Goal: Information Seeking & Learning: Understand process/instructions

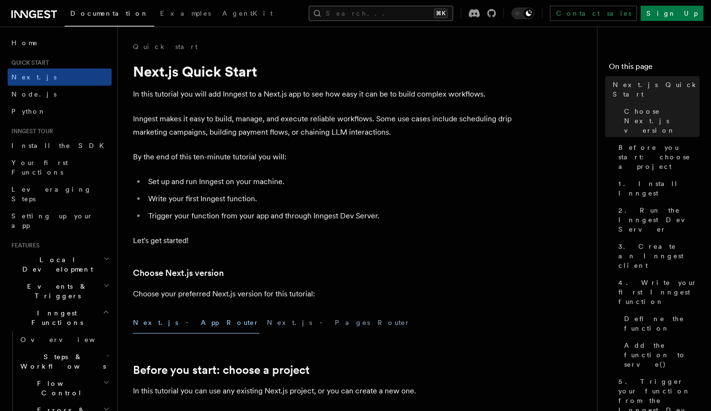
click at [413, 12] on button "Search... ⌘K" at bounding box center [381, 13] width 144 height 15
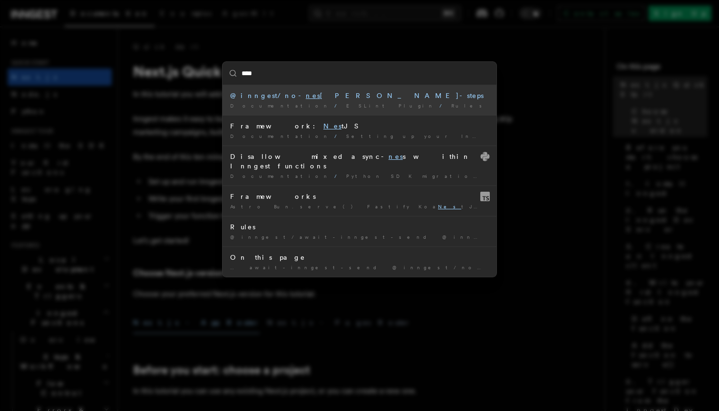
type input "*****"
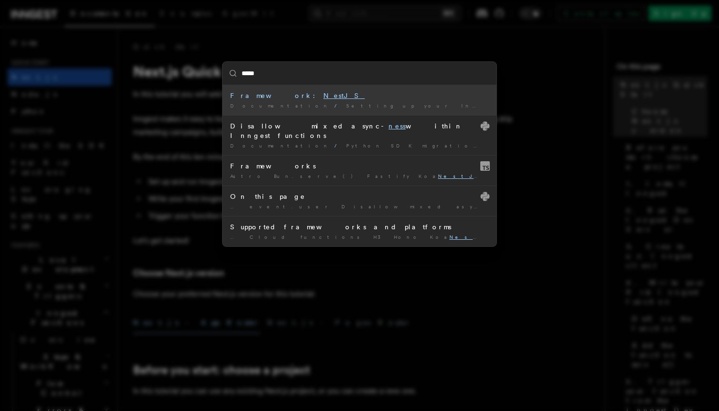
click at [337, 95] on div "Framework: NestJS" at bounding box center [359, 96] width 259 height 10
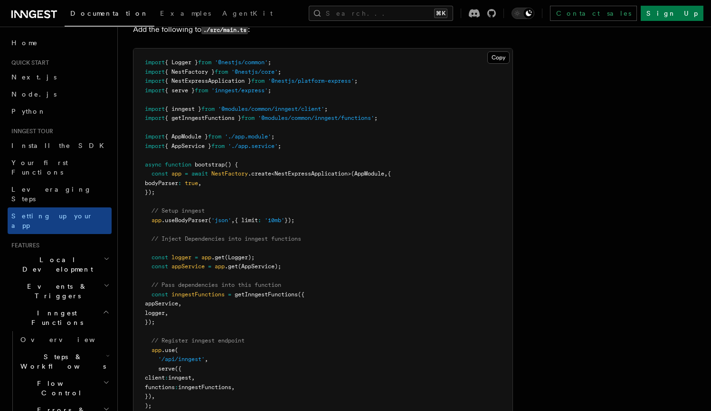
scroll to position [5760, 0]
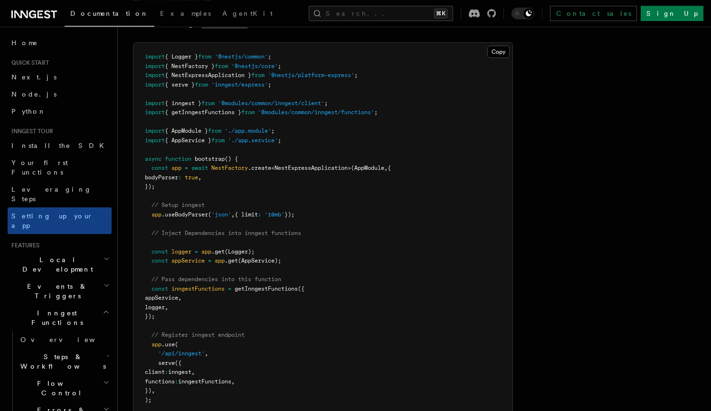
drag, startPoint x: 298, startPoint y: 182, endPoint x: 151, endPoint y: 171, distance: 147.7
click at [151, 171] on pre "import { Logger } from '@nestjs/common' ; import { NestFactory } from '@nestjs/…" at bounding box center [323, 256] width 379 height 427
drag, startPoint x: 299, startPoint y: 198, endPoint x: 183, endPoint y: 218, distance: 118.1
click at [150, 201] on pre "import { Logger } from '@nestjs/common' ; import { NestFactory } from '@nestjs/…" at bounding box center [323, 256] width 379 height 427
drag, startPoint x: 246, startPoint y: 223, endPoint x: 150, endPoint y: 226, distance: 96.0
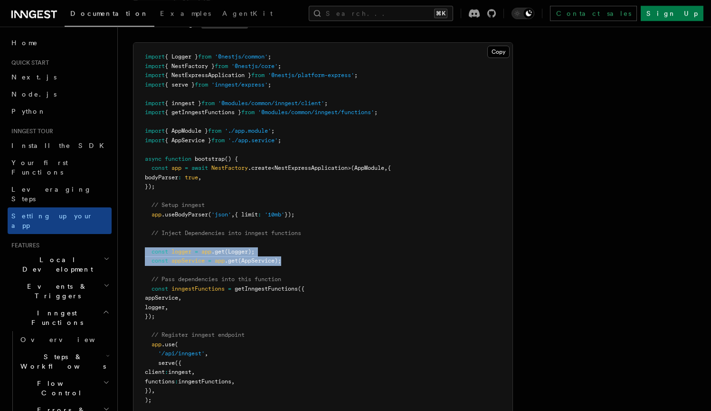
click at [134, 217] on pre "import { Logger } from '@nestjs/common' ; import { NestFactory } from '@nestjs/…" at bounding box center [323, 256] width 379 height 427
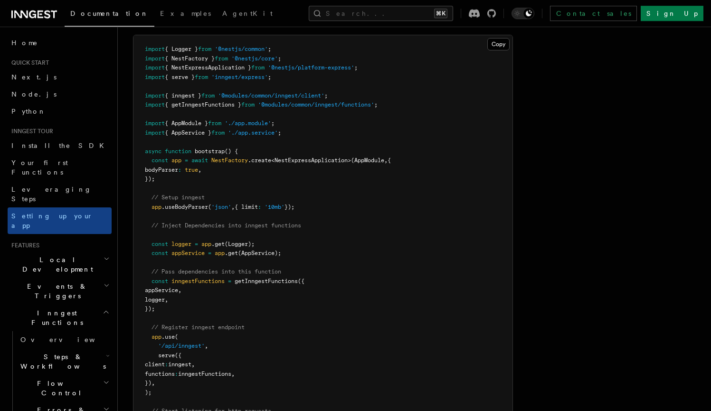
click at [390, 247] on pre "import { Logger } from '@nestjs/common' ; import { NestFactory } from '@nestjs/…" at bounding box center [323, 248] width 379 height 427
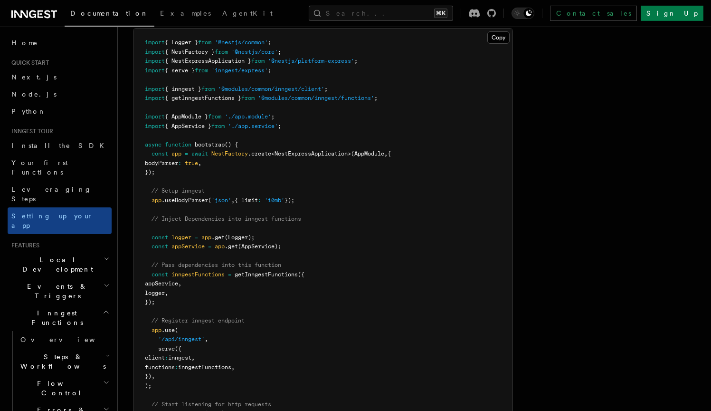
scroll to position [5775, 0]
